Goal: Information Seeking & Learning: Find specific page/section

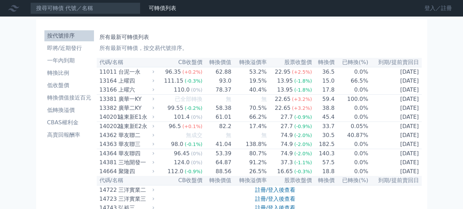
click at [441, 9] on link "登入／註冊" at bounding box center [438, 8] width 39 height 11
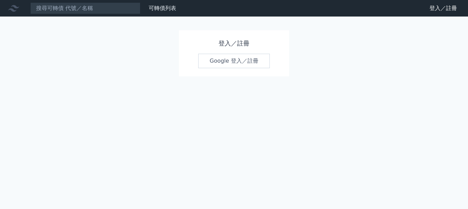
click at [222, 59] on link "Google 登入／註冊" at bounding box center [234, 61] width 72 height 14
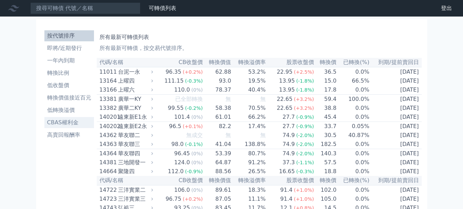
click at [61, 125] on li "CBAS權利金" at bounding box center [69, 122] width 50 height 8
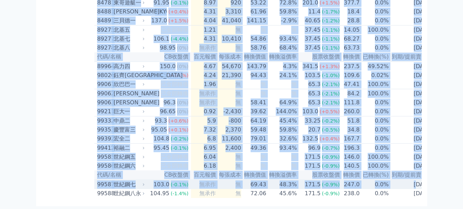
scroll to position [0, 2]
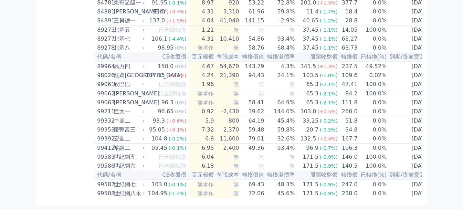
drag, startPoint x: 99, startPoint y: 62, endPoint x: 434, endPoint y: 196, distance: 360.8
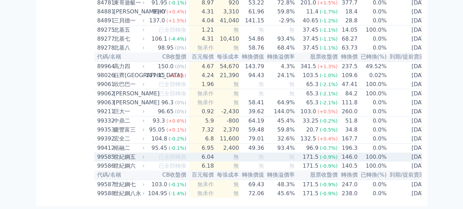
copy table
